Goal: Task Accomplishment & Management: Complete application form

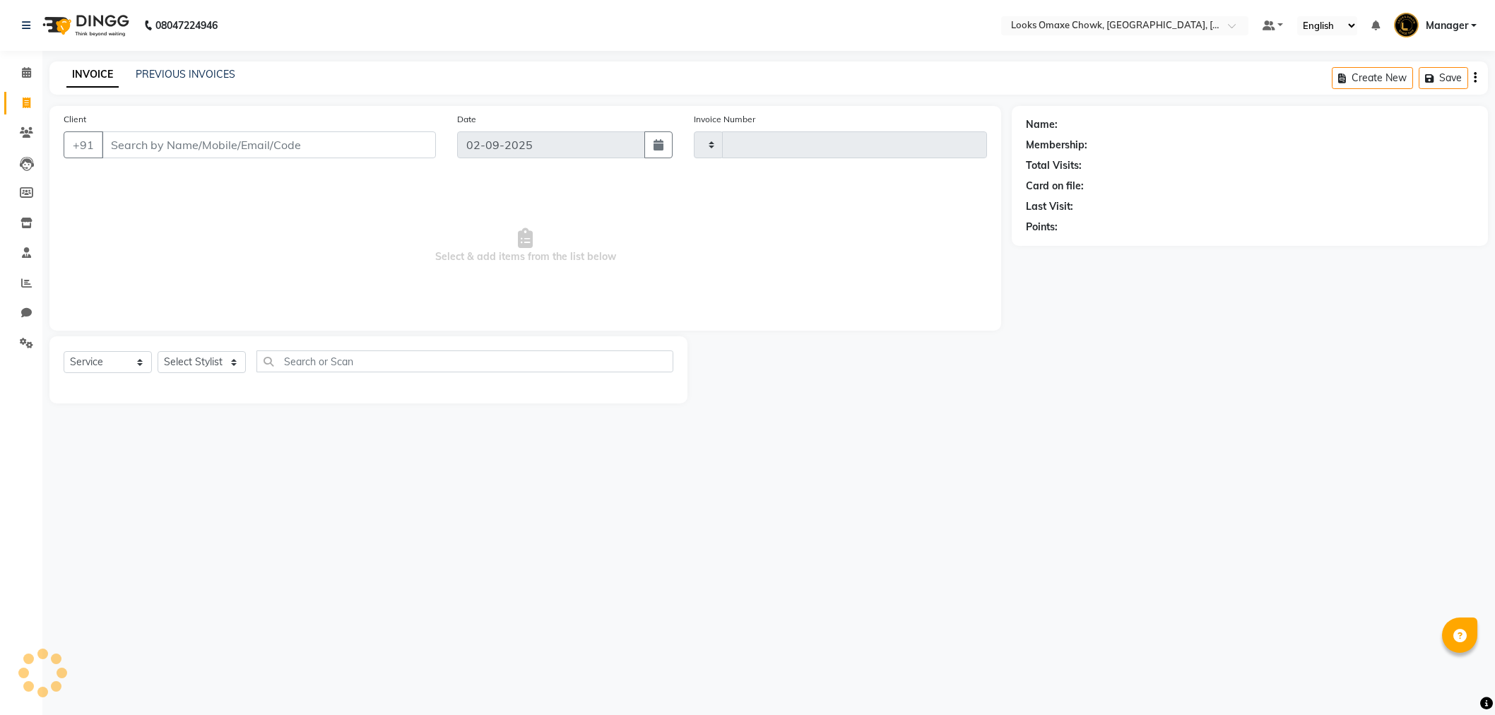
select select "service"
type input "0872"
select select "8121"
click at [153, 136] on input "Client" at bounding box center [271, 144] width 338 height 27
type input "8409215852"
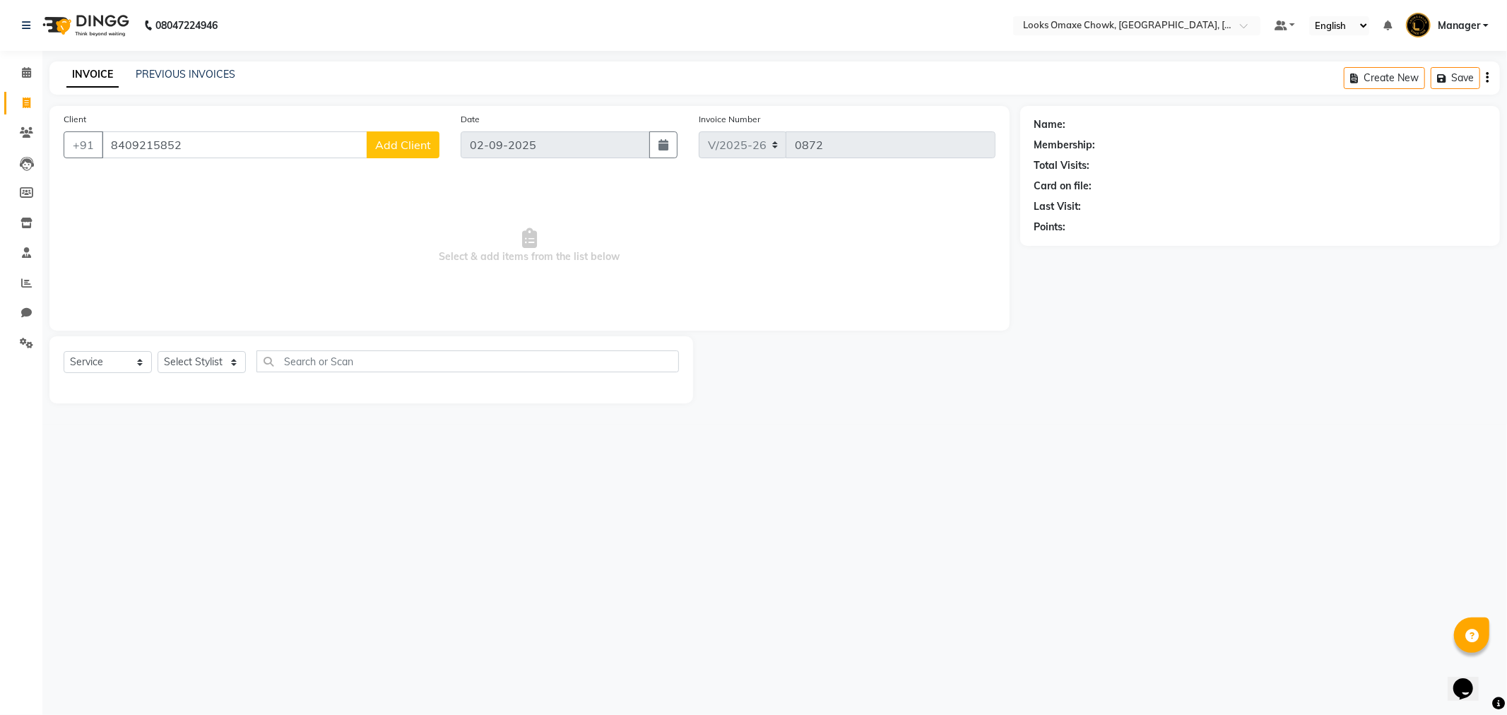
click at [396, 142] on span "Add Client" at bounding box center [403, 145] width 56 height 14
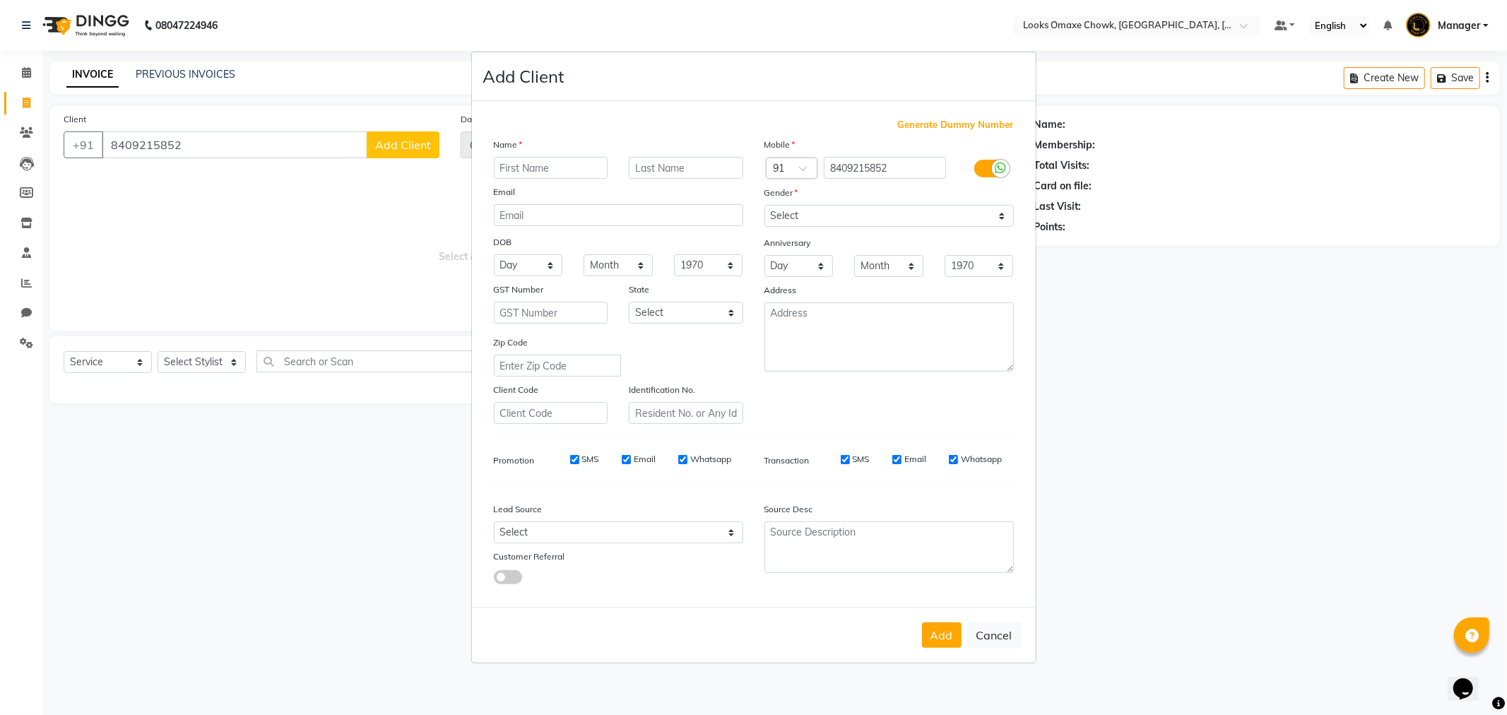
click at [534, 160] on input "text" at bounding box center [551, 168] width 114 height 22
type input "[DATE]"
type input "CLIENT"
click at [729, 312] on select "Select [GEOGRAPHIC_DATA] [GEOGRAPHIC_DATA] [GEOGRAPHIC_DATA] [GEOGRAPHIC_DATA] …" at bounding box center [686, 313] width 114 height 22
select select "10"
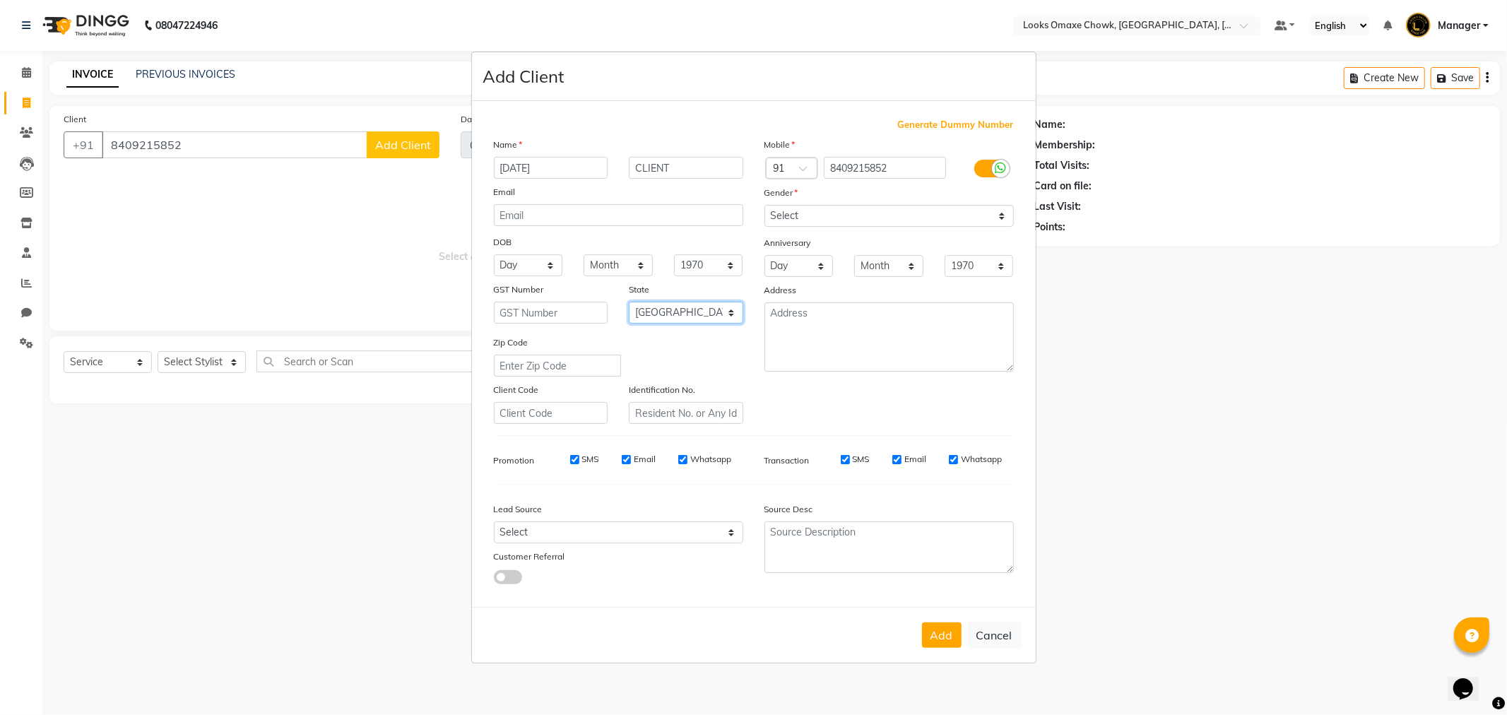
click at [629, 302] on select "Select [GEOGRAPHIC_DATA] [GEOGRAPHIC_DATA] [GEOGRAPHIC_DATA] [GEOGRAPHIC_DATA] …" at bounding box center [686, 313] width 114 height 22
click at [945, 210] on select "Select [DEMOGRAPHIC_DATA] [DEMOGRAPHIC_DATA] Other Prefer Not To Say" at bounding box center [889, 216] width 249 height 22
select select "[DEMOGRAPHIC_DATA]"
click at [765, 205] on select "Select [DEMOGRAPHIC_DATA] [DEMOGRAPHIC_DATA] Other Prefer Not To Say" at bounding box center [889, 216] width 249 height 22
click at [950, 637] on button "Add" at bounding box center [942, 635] width 40 height 25
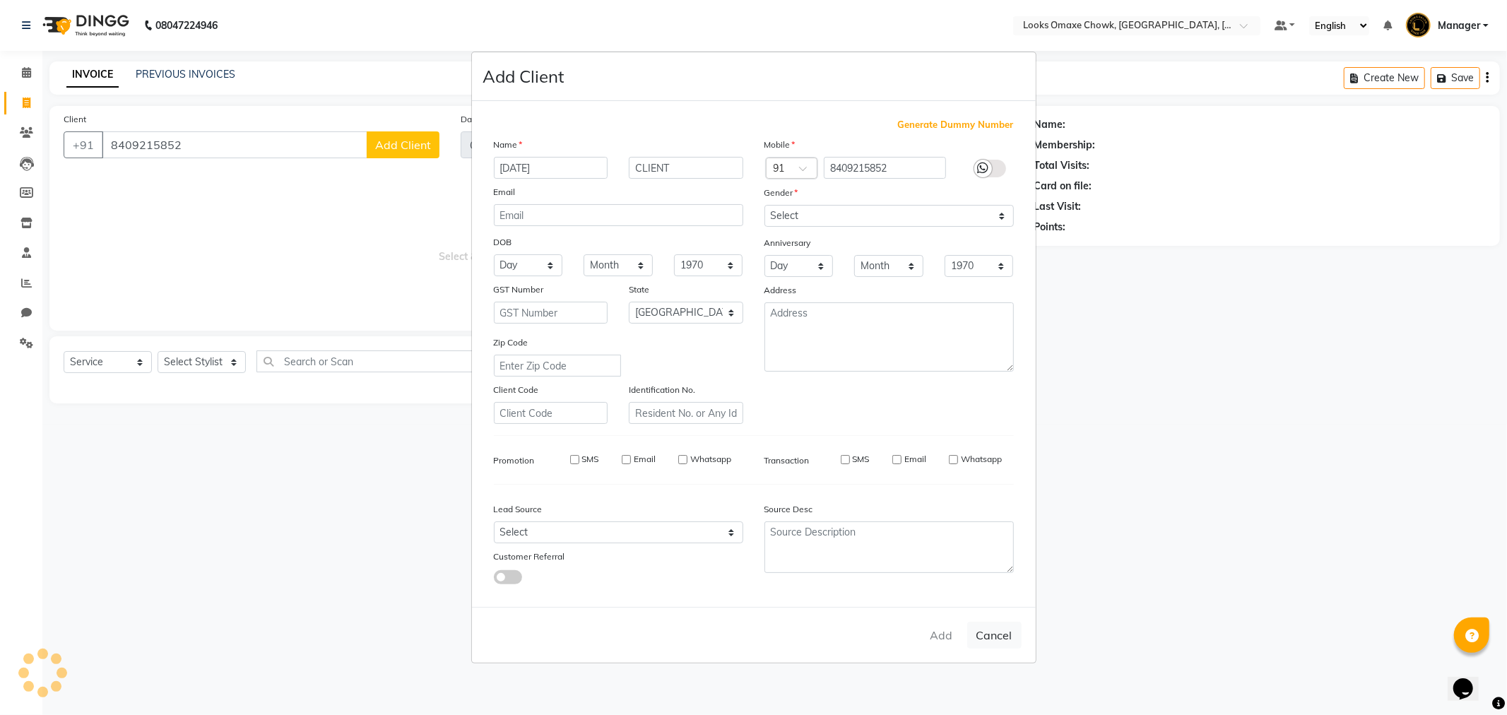
select select
select select "null"
select select
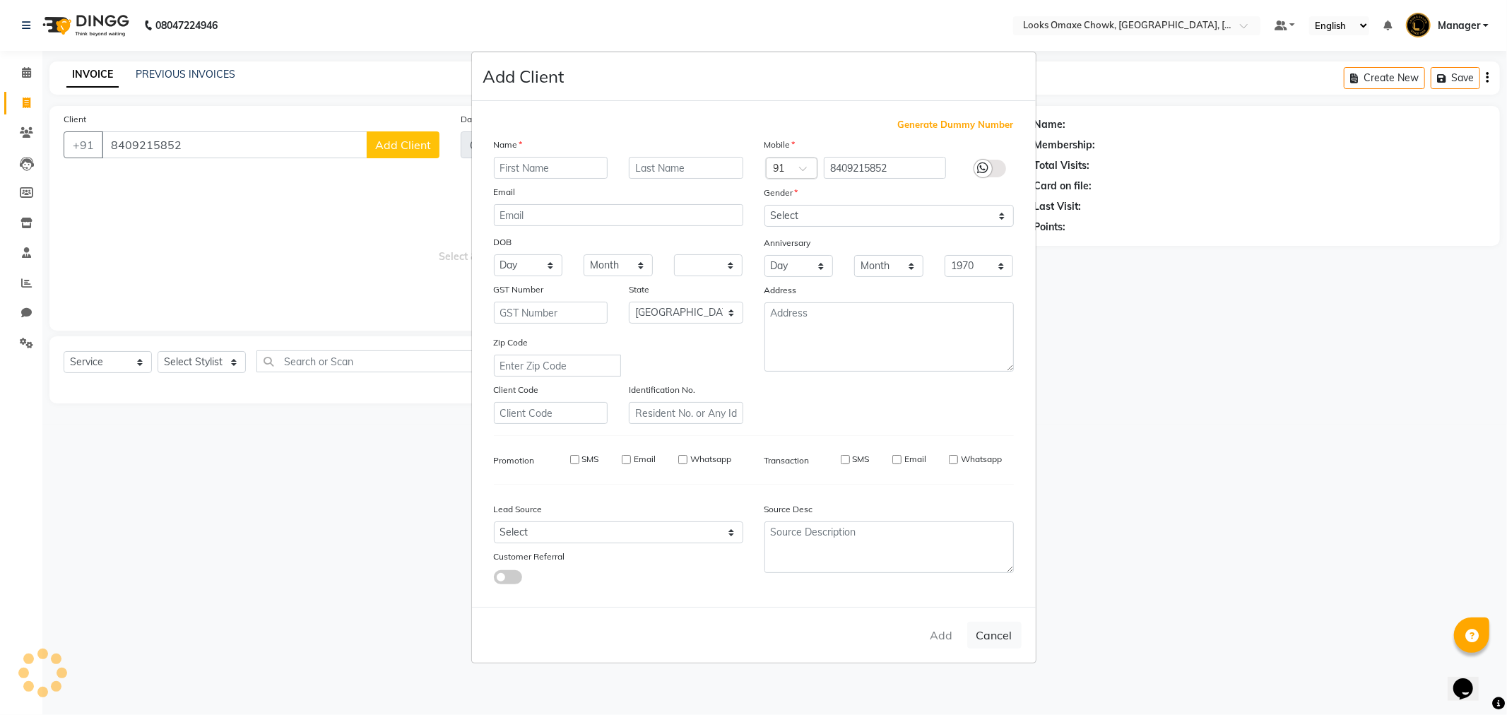
select select
checkbox input "false"
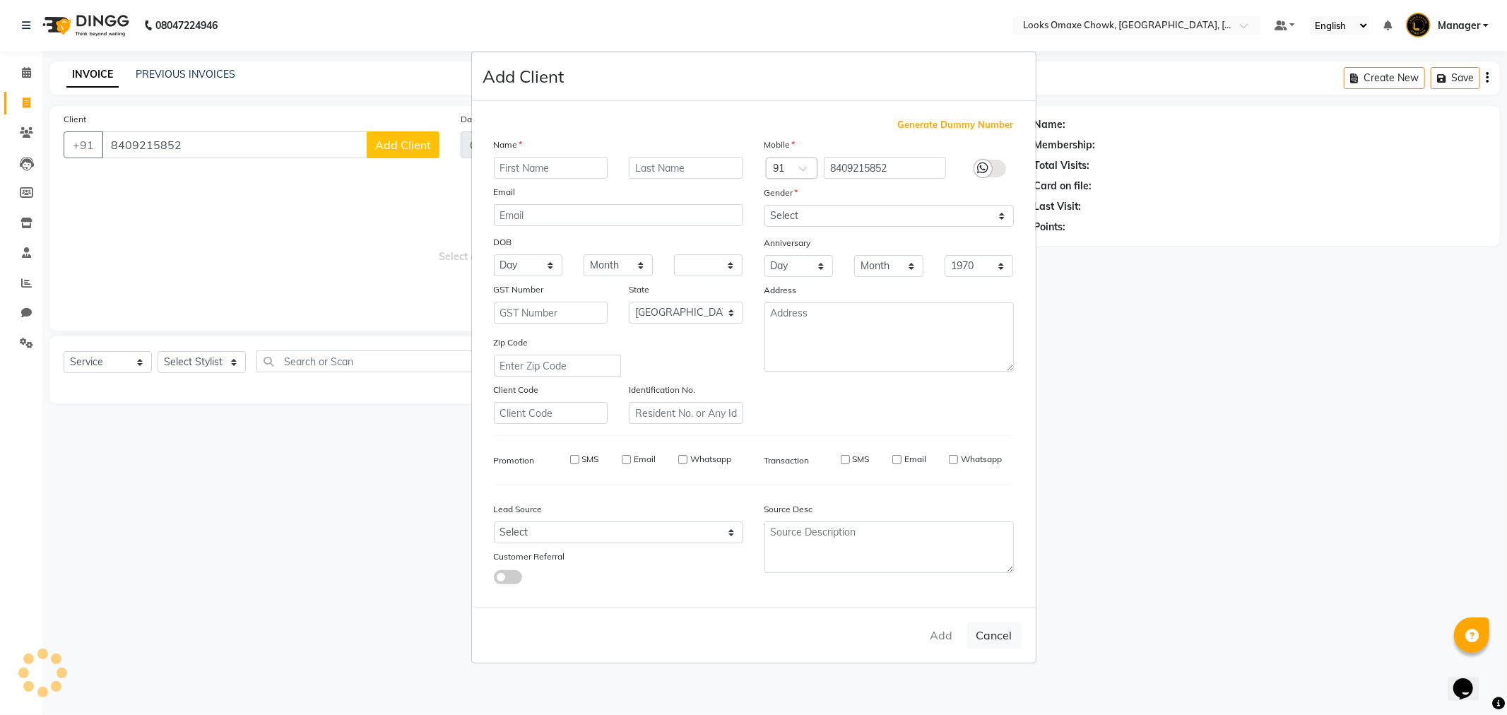
checkbox input "false"
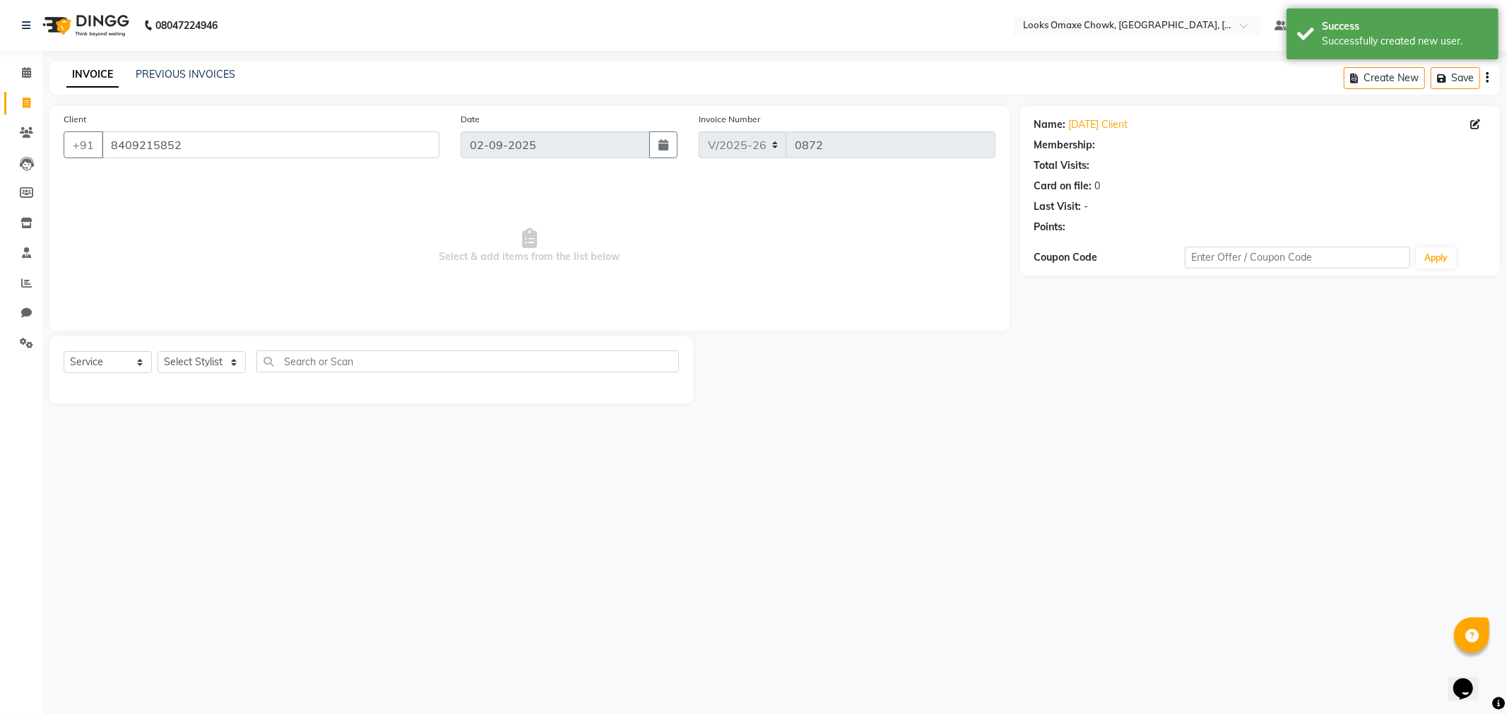
select select "1: Object"
click at [223, 364] on select "Select Stylist [PERSON_NAME] [PERSON_NAME] [PERSON_NAME] Counter_Sales Manager …" at bounding box center [202, 362] width 88 height 22
select select "75648"
click at [158, 352] on select "Select Stylist [PERSON_NAME] [PERSON_NAME] [PERSON_NAME] Counter_Sales Manager …" at bounding box center [202, 362] width 88 height 22
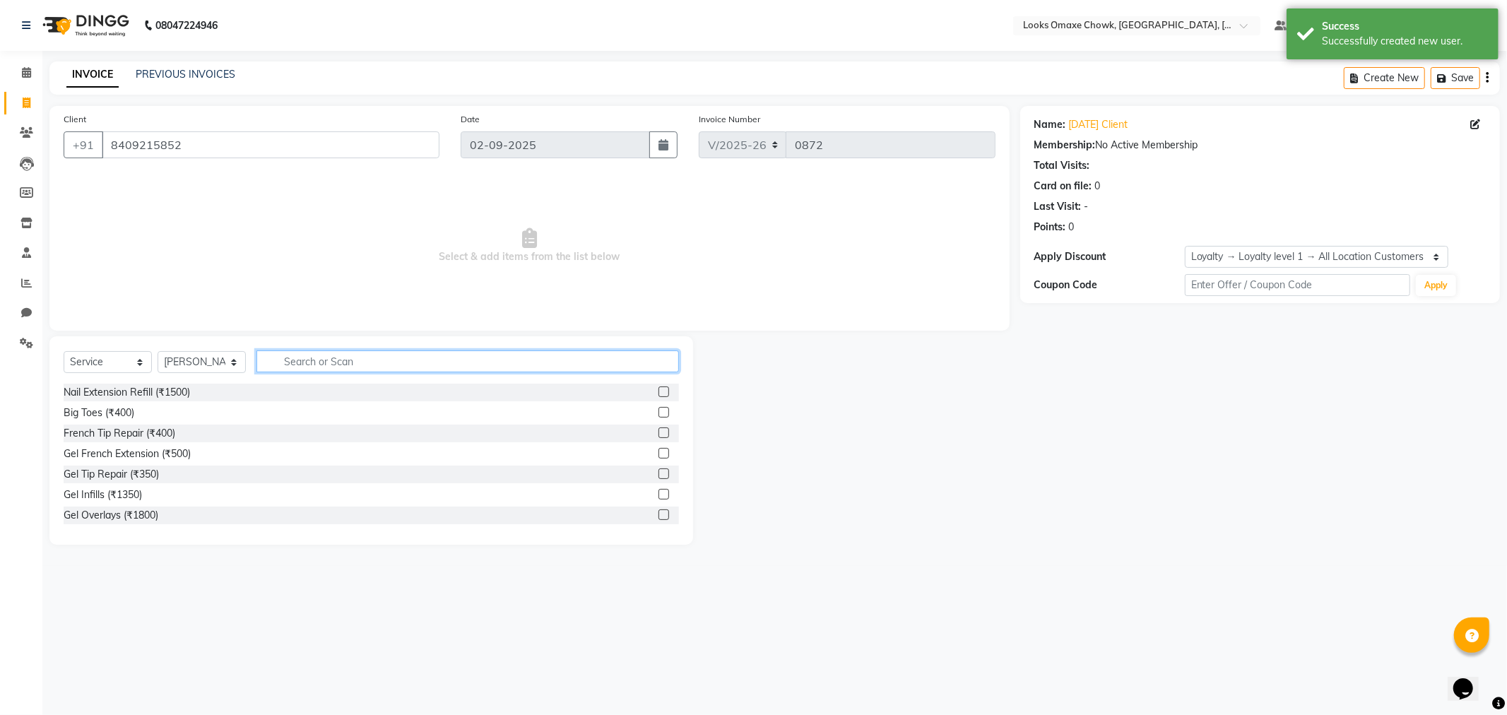
click at [346, 355] on input "text" at bounding box center [468, 362] width 423 height 22
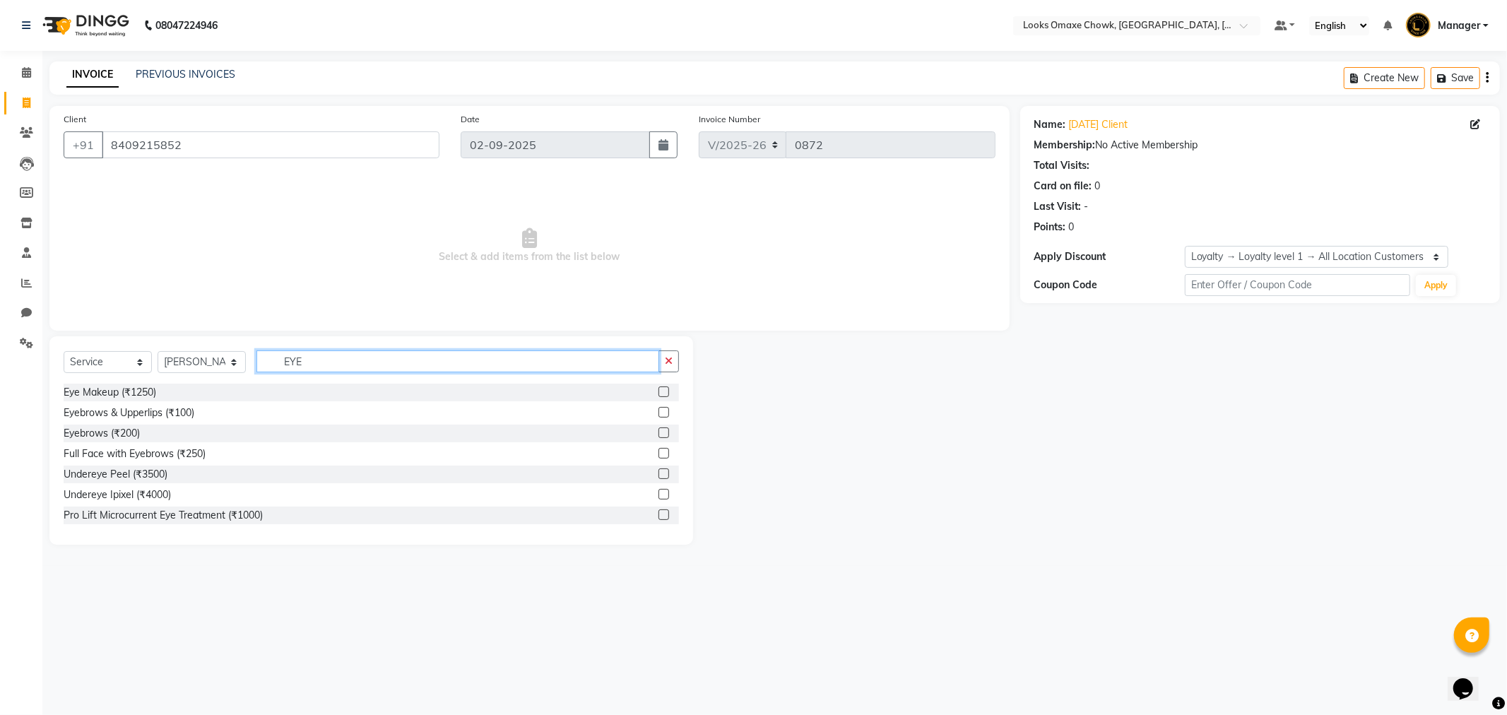
type input "EYE"
click at [659, 413] on label at bounding box center [664, 412] width 11 height 11
click at [659, 413] on input "checkbox" at bounding box center [663, 412] width 9 height 9
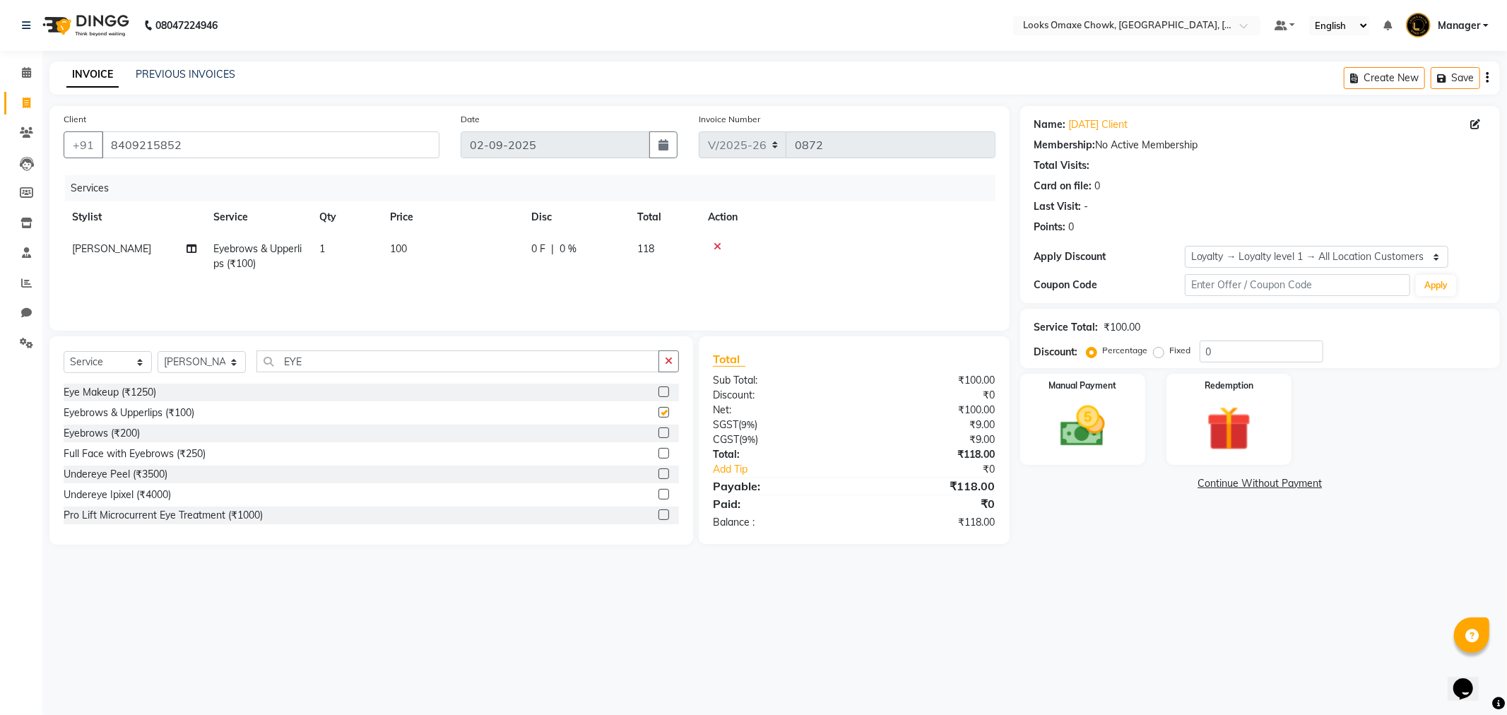
checkbox input "false"
click at [418, 245] on td "100" at bounding box center [452, 256] width 141 height 47
select select "75648"
click at [471, 245] on input "100" at bounding box center [519, 253] width 124 height 22
click at [500, 254] on input "100" at bounding box center [519, 253] width 124 height 22
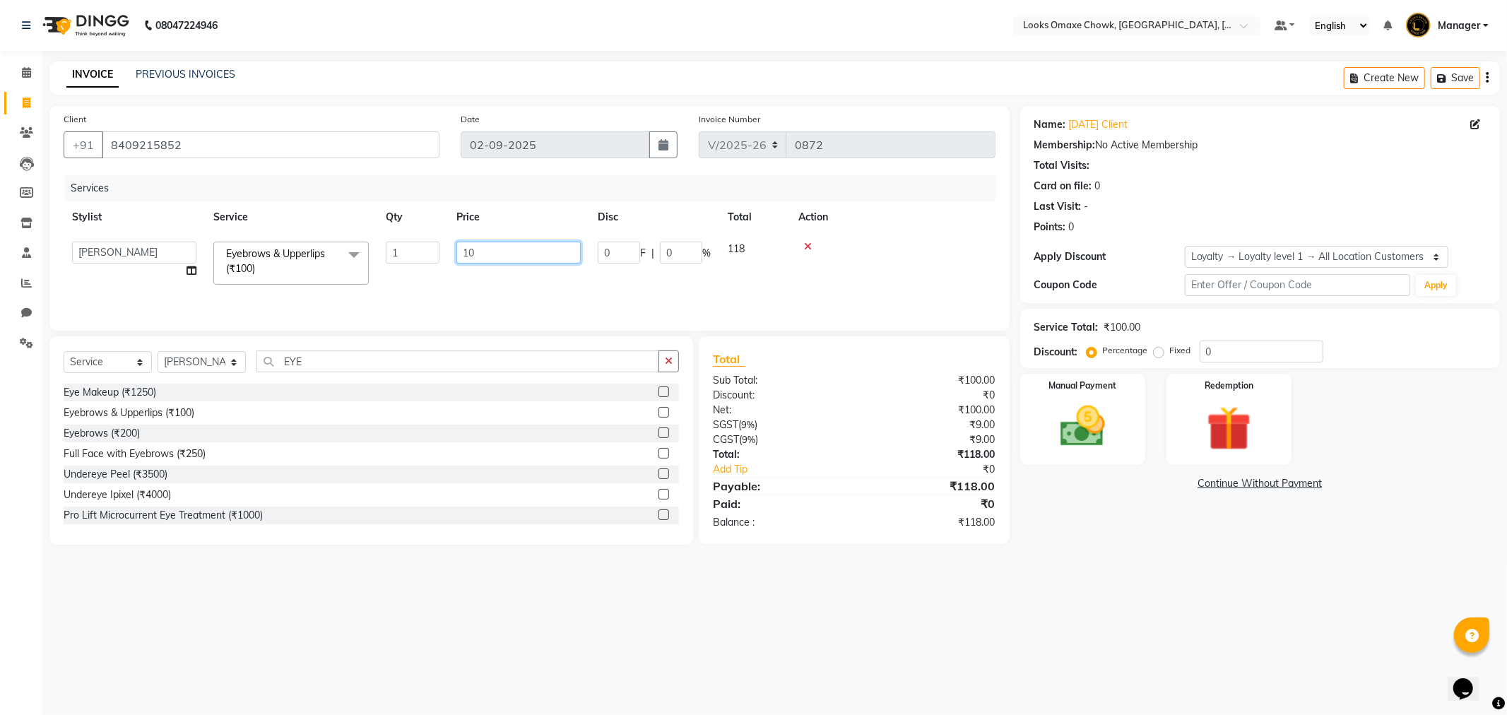
type input "1"
type input "51"
click at [1129, 553] on main "INVOICE PREVIOUS INVOICES Create New Save Client [PHONE_NUMBER] Date [DATE] Inv…" at bounding box center [774, 313] width 1465 height 505
click at [1103, 422] on img at bounding box center [1083, 427] width 76 height 54
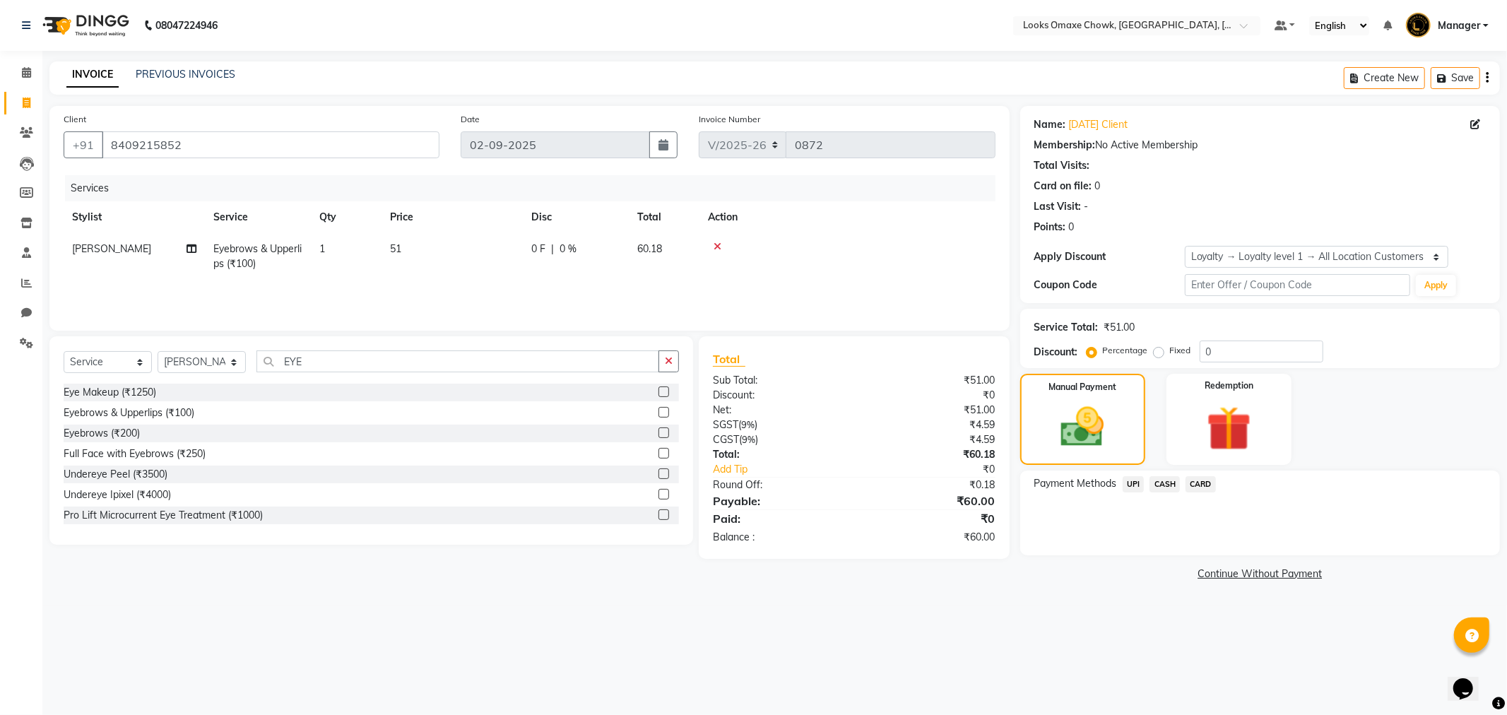
click at [1136, 481] on span "UPI" at bounding box center [1134, 484] width 22 height 16
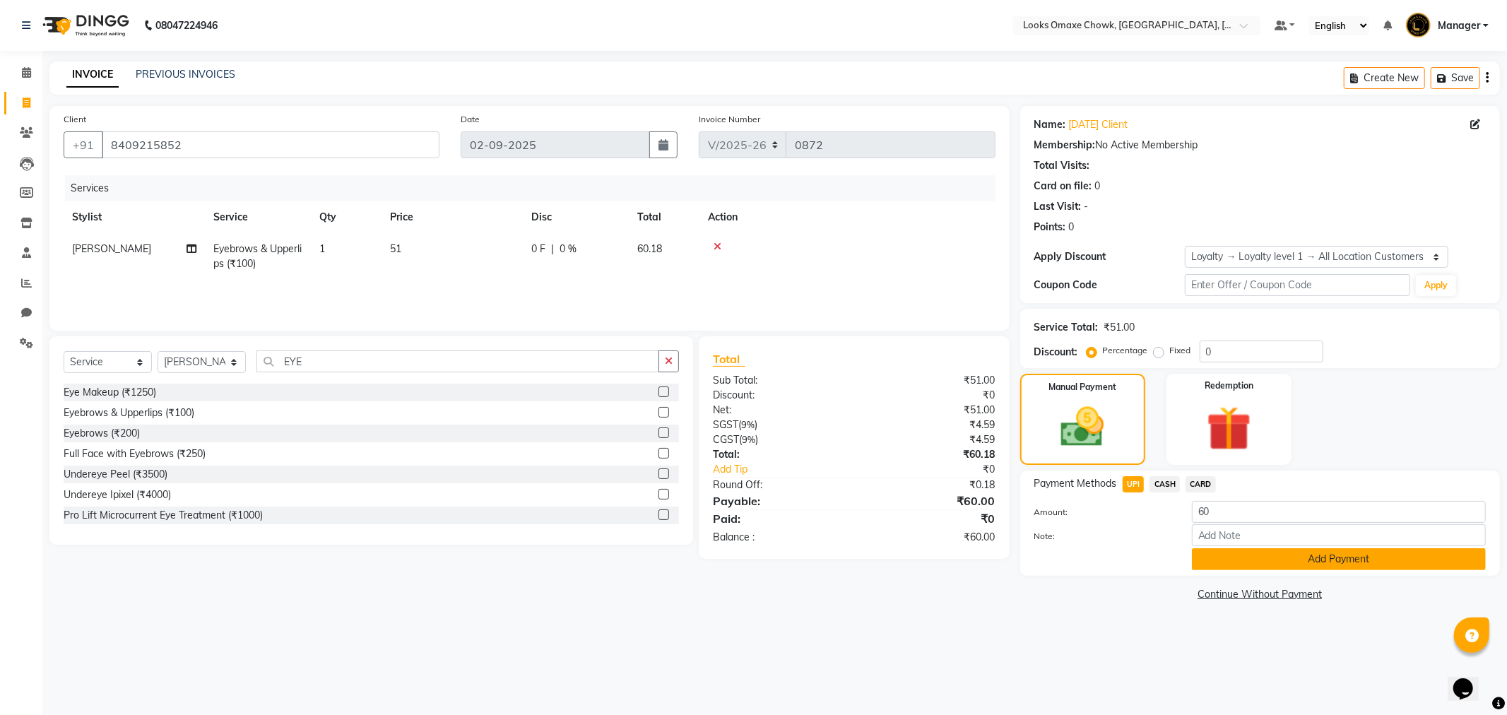
click at [1329, 563] on button "Add Payment" at bounding box center [1339, 559] width 294 height 22
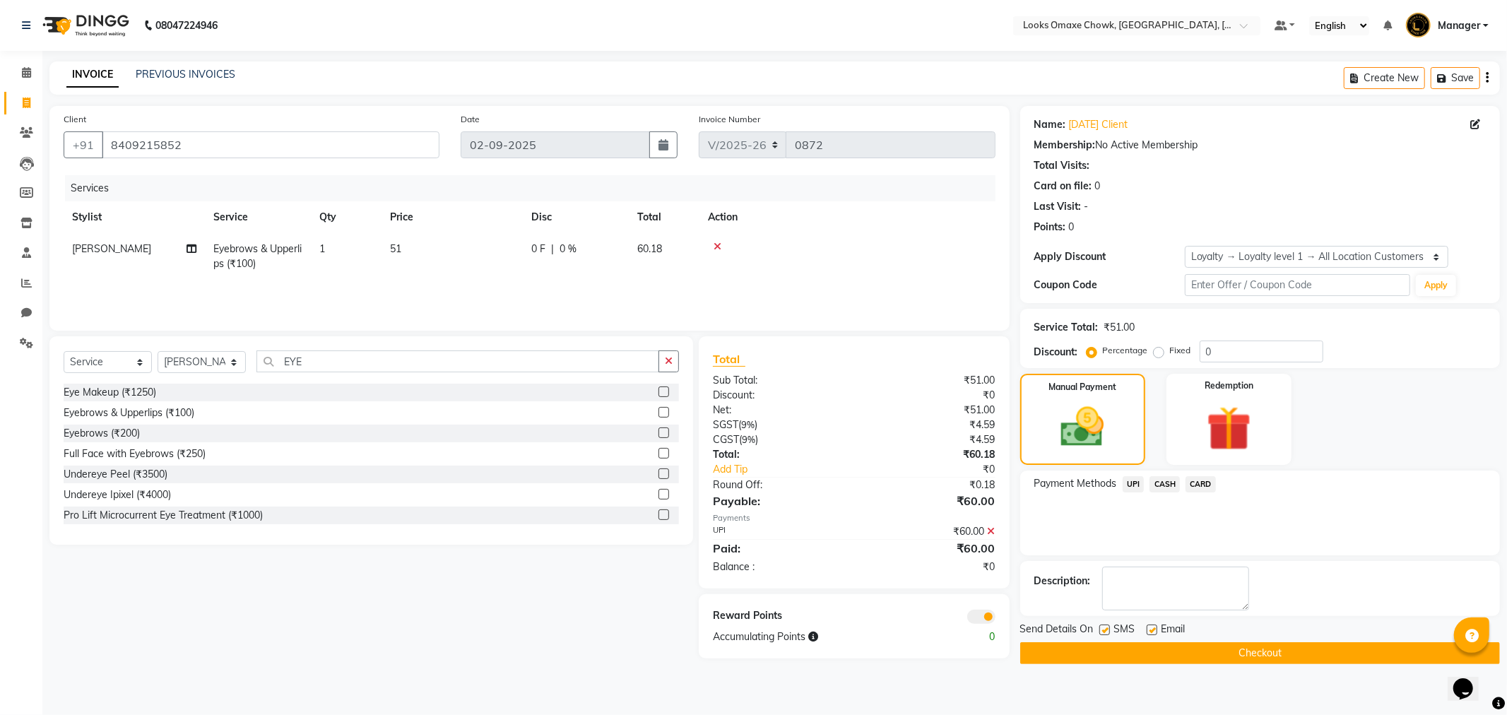
click at [1112, 636] on div "SMS" at bounding box center [1123, 631] width 47 height 18
click at [1107, 634] on label at bounding box center [1105, 630] width 11 height 11
click at [1107, 634] on input "checkbox" at bounding box center [1104, 630] width 9 height 9
checkbox input "false"
click at [988, 620] on span at bounding box center [981, 617] width 28 height 14
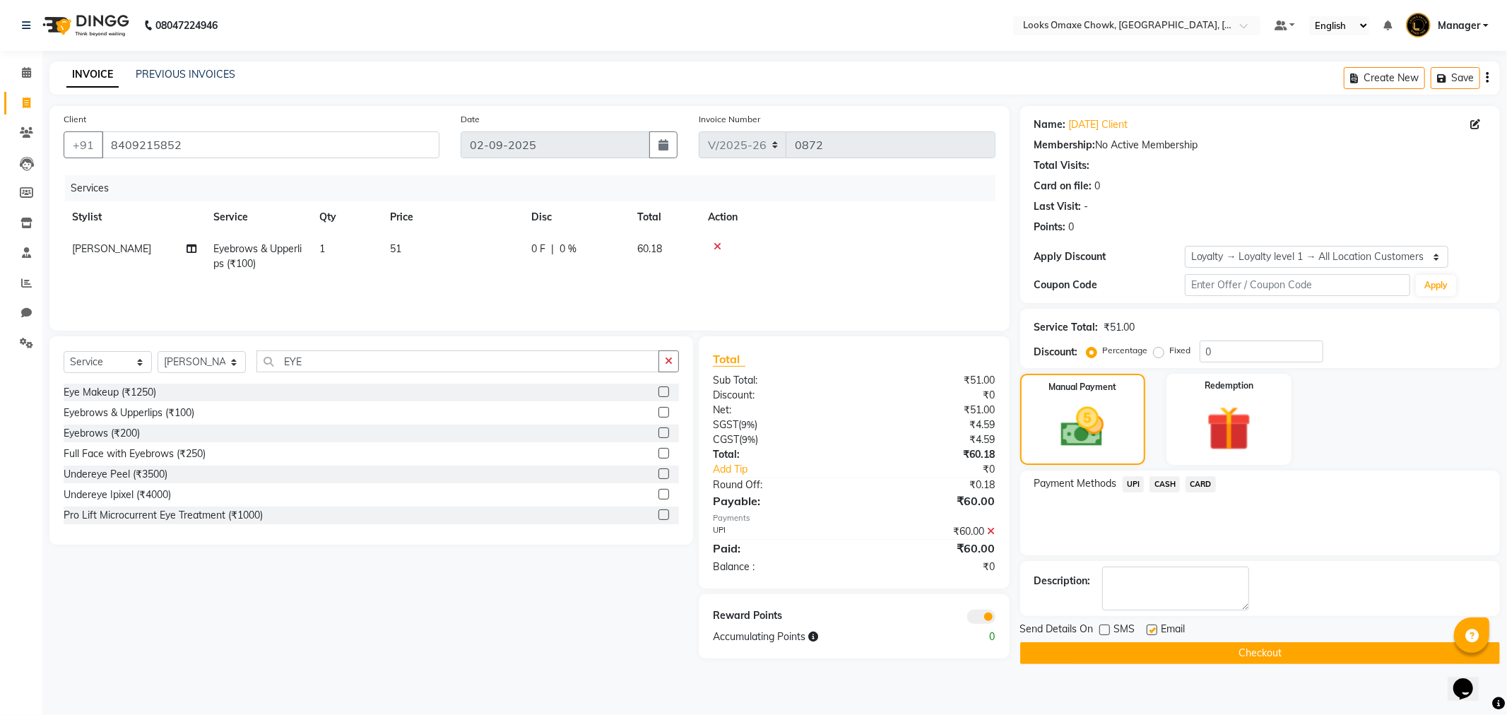
click at [996, 619] on input "checkbox" at bounding box center [996, 619] width 0 height 0
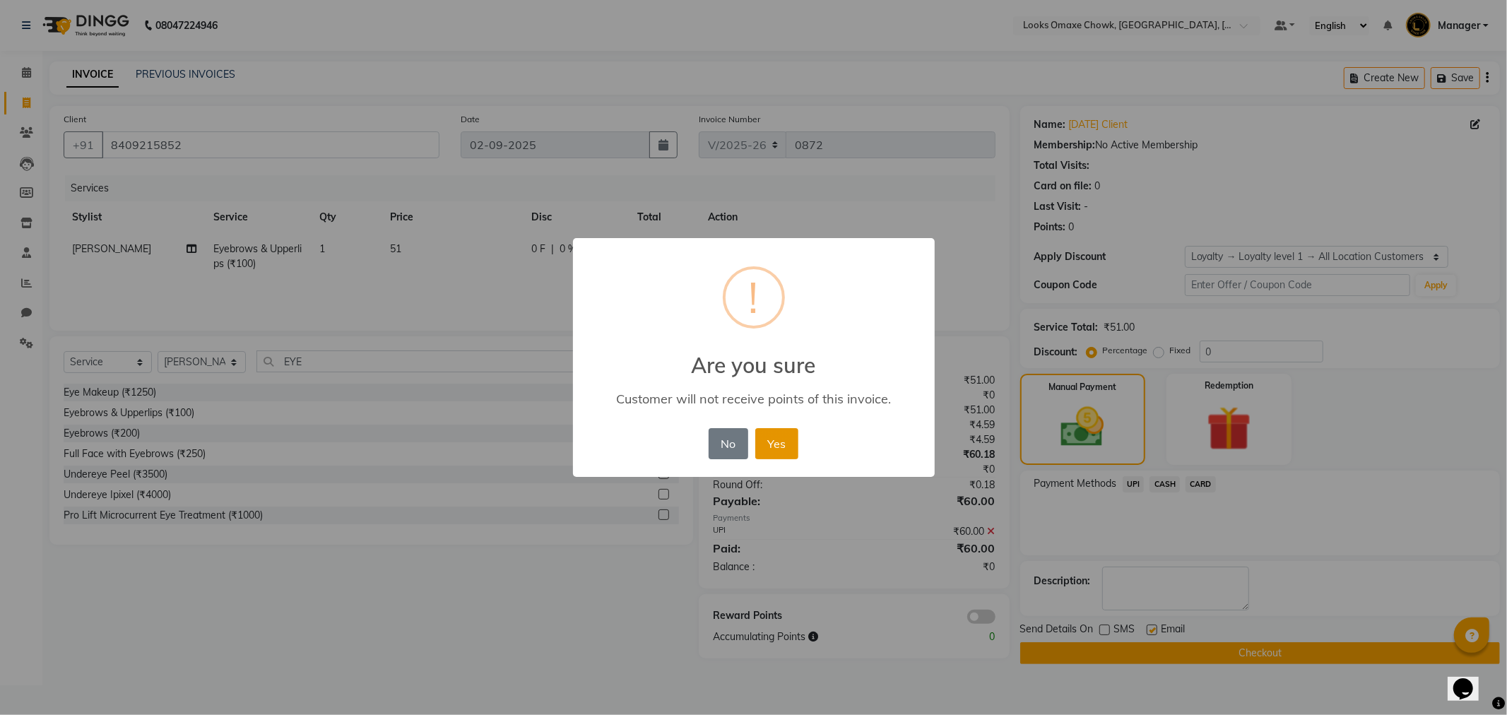
click at [789, 445] on button "Yes" at bounding box center [776, 443] width 43 height 31
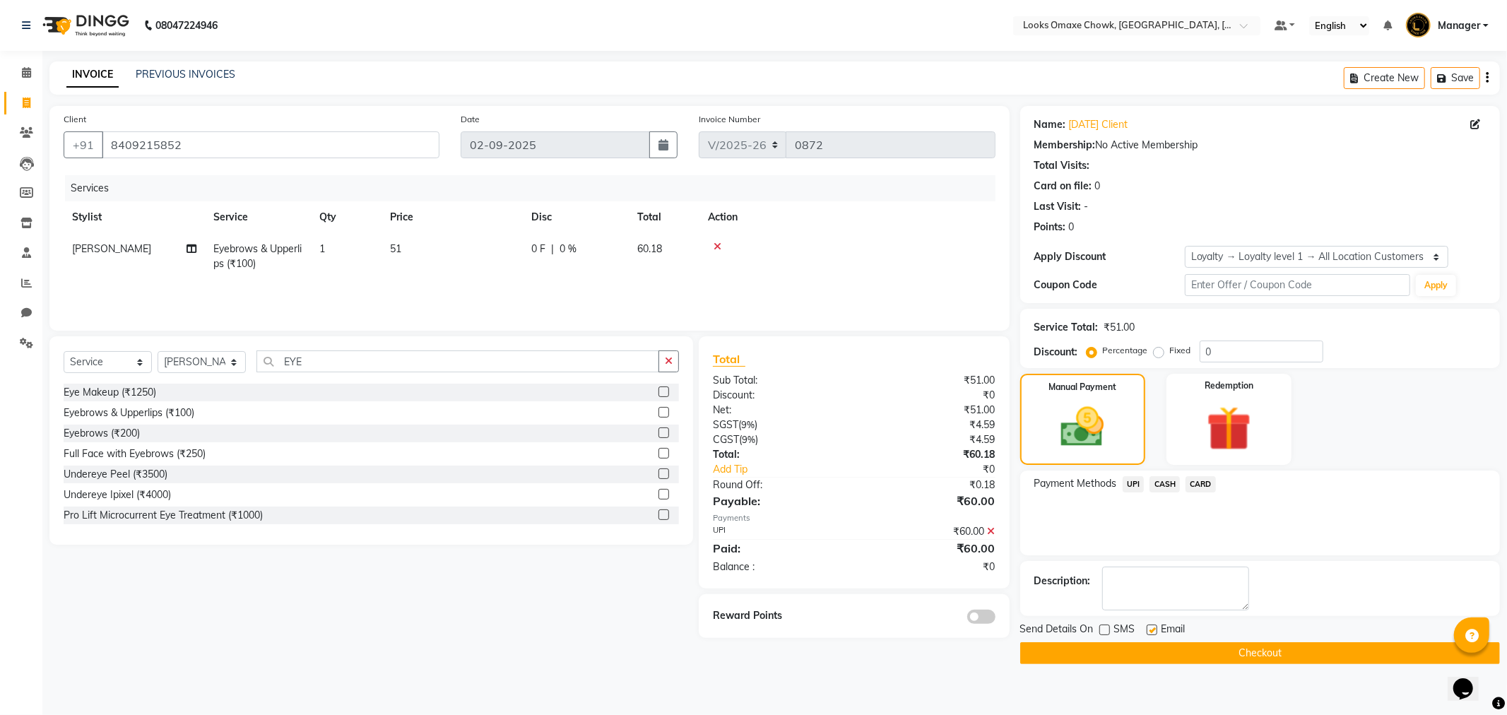
click at [1274, 658] on button "Checkout" at bounding box center [1260, 653] width 480 height 22
